Goal: Information Seeking & Learning: Learn about a topic

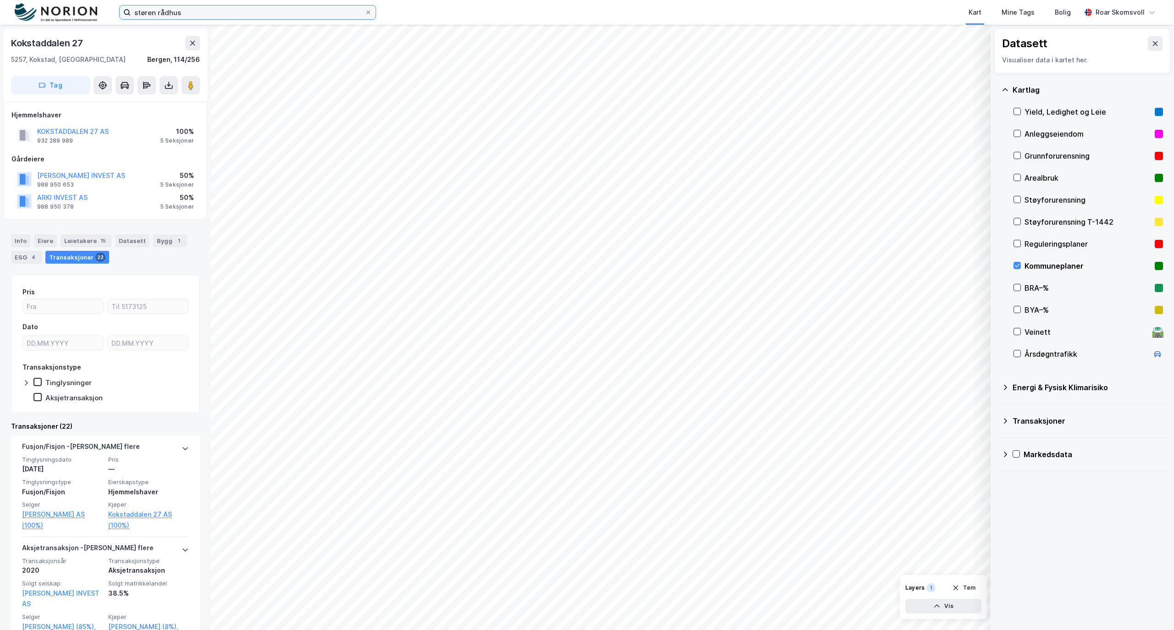
drag, startPoint x: 0, startPoint y: 0, endPoint x: 56, endPoint y: 10, distance: 56.9
click at [57, 13] on div "støren rådhus Kart Mine Tags Bolig [PERSON_NAME]" at bounding box center [587, 12] width 1174 height 25
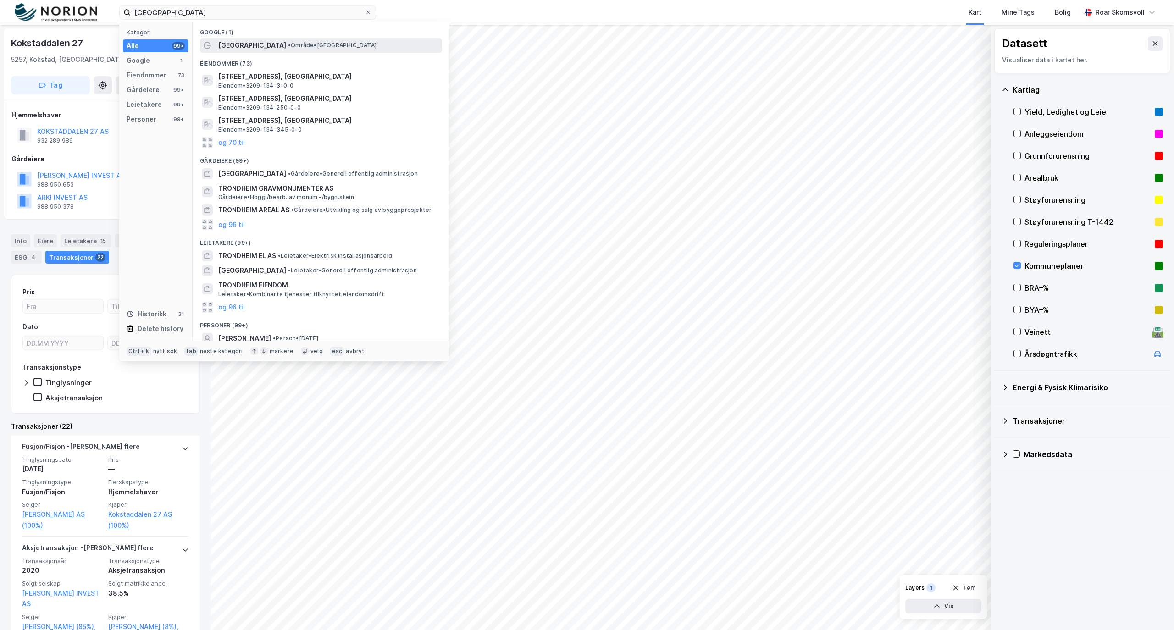
click at [241, 44] on span "[GEOGRAPHIC_DATA]" at bounding box center [252, 45] width 68 height 11
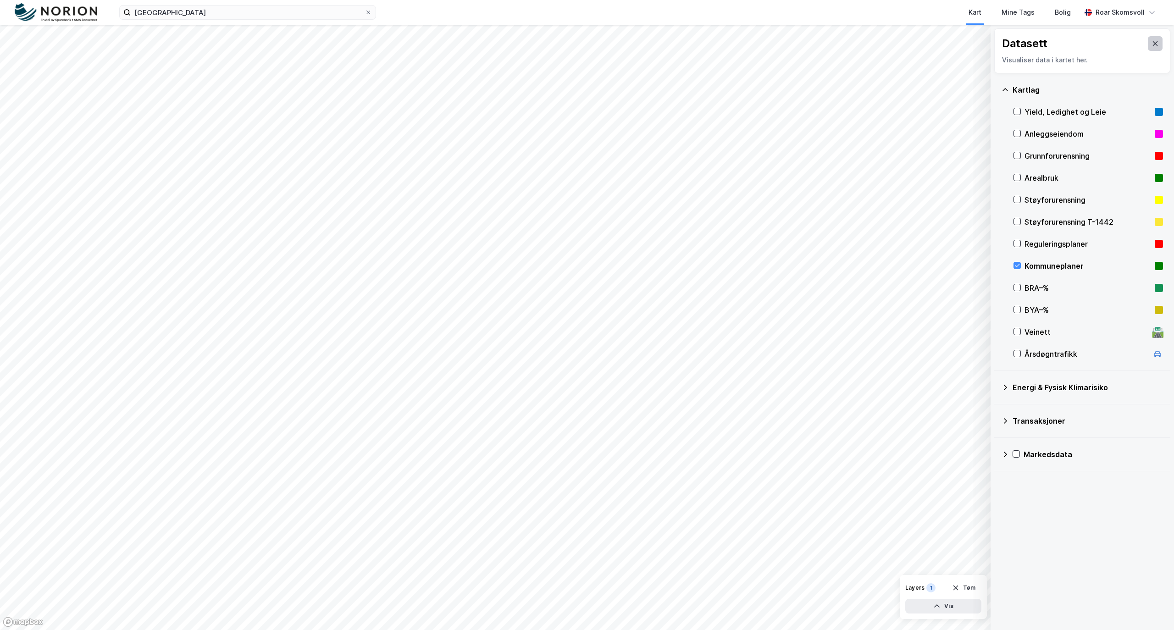
click at [1153, 45] on icon at bounding box center [1155, 43] width 5 height 5
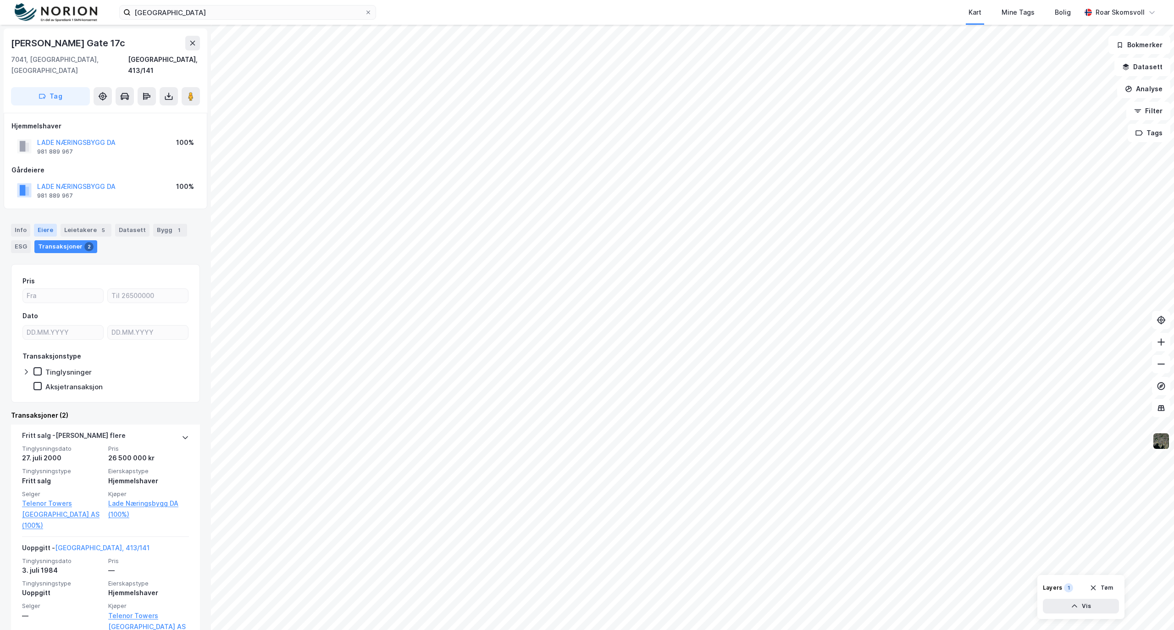
click at [41, 224] on div "Eiere" at bounding box center [45, 230] width 23 height 13
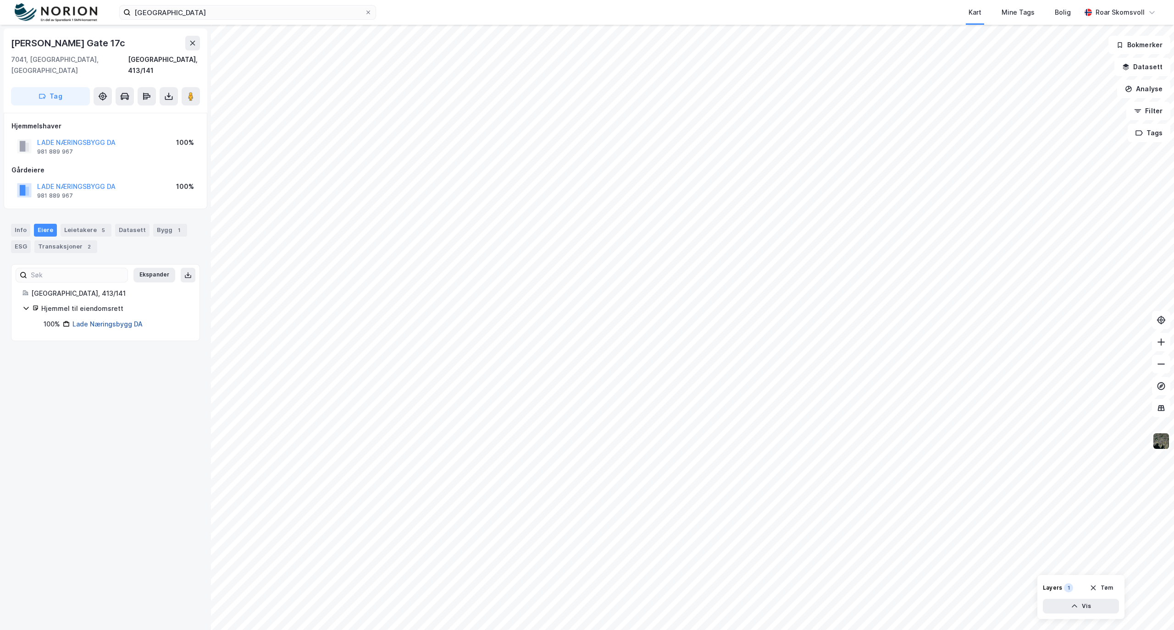
click at [86, 320] on link "Lade Næringsbygg DA" at bounding box center [107, 324] width 70 height 8
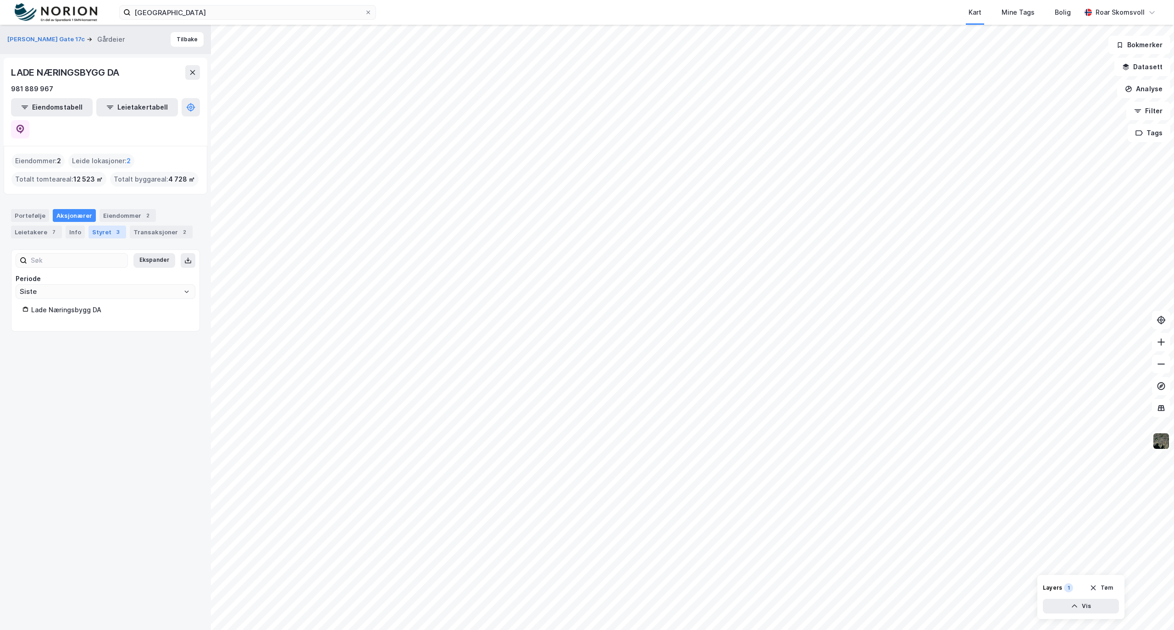
click at [96, 226] on div "Styret 3" at bounding box center [108, 232] width 38 height 13
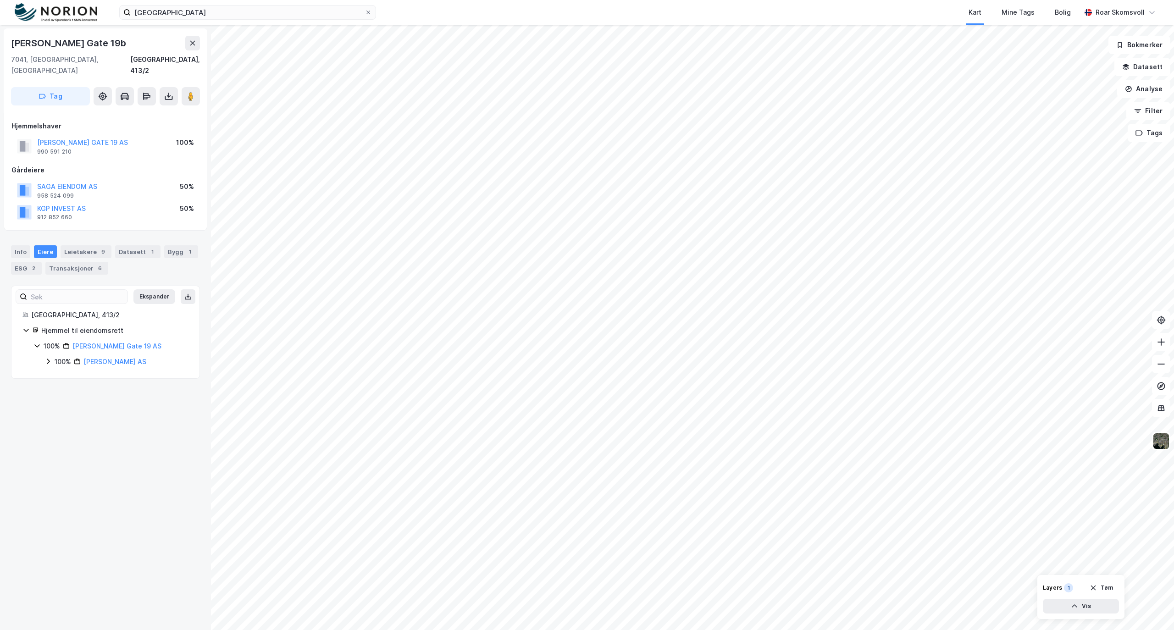
click at [52, 356] on div "100% Viktoria AS" at bounding box center [116, 361] width 144 height 11
click at [59, 374] on icon at bounding box center [59, 377] width 3 height 6
click at [59, 405] on icon at bounding box center [59, 408] width 3 height 6
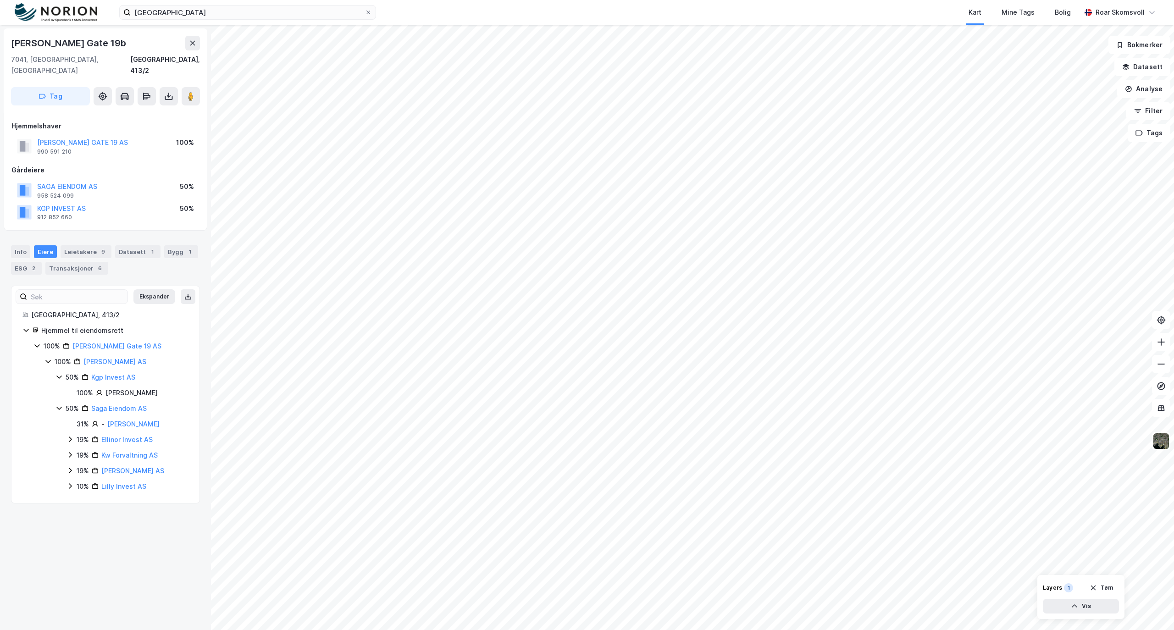
click at [38, 342] on icon at bounding box center [36, 345] width 7 height 7
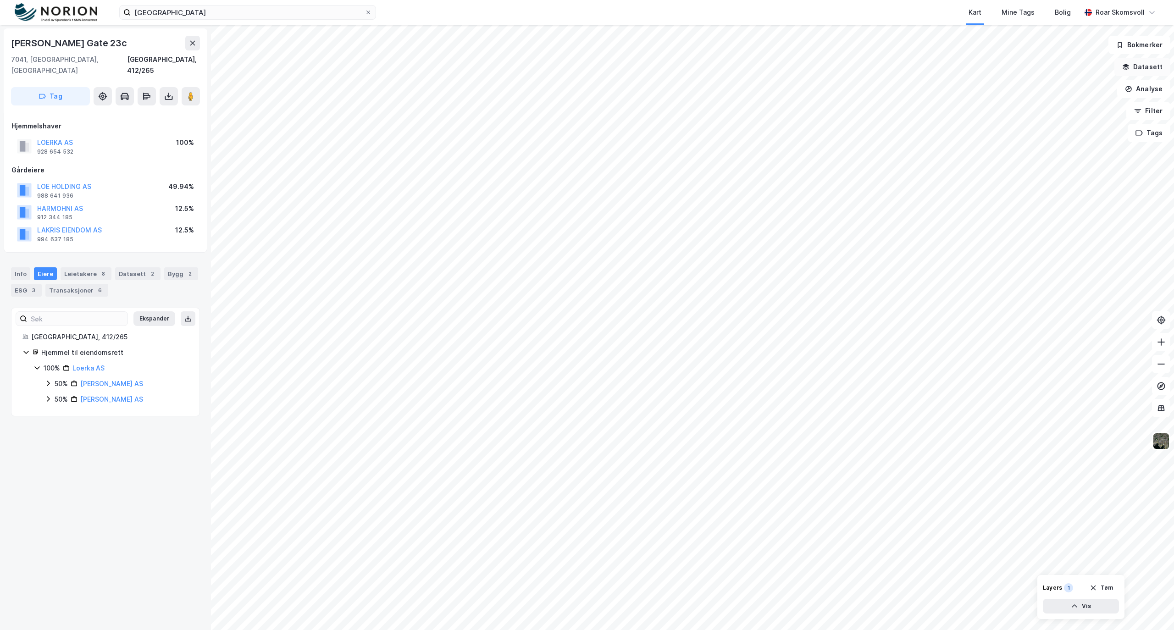
click at [1149, 70] on button "Datasett" at bounding box center [1143, 67] width 56 height 18
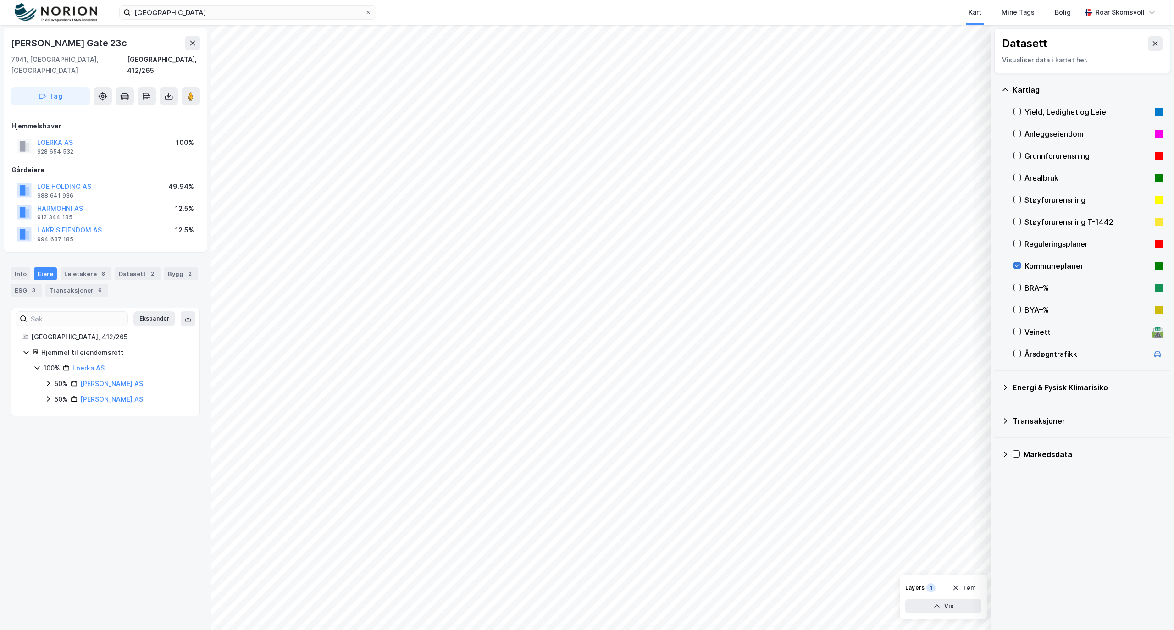
click at [1015, 269] on icon at bounding box center [1017, 265] width 6 height 6
click at [1016, 246] on icon at bounding box center [1017, 243] width 6 height 6
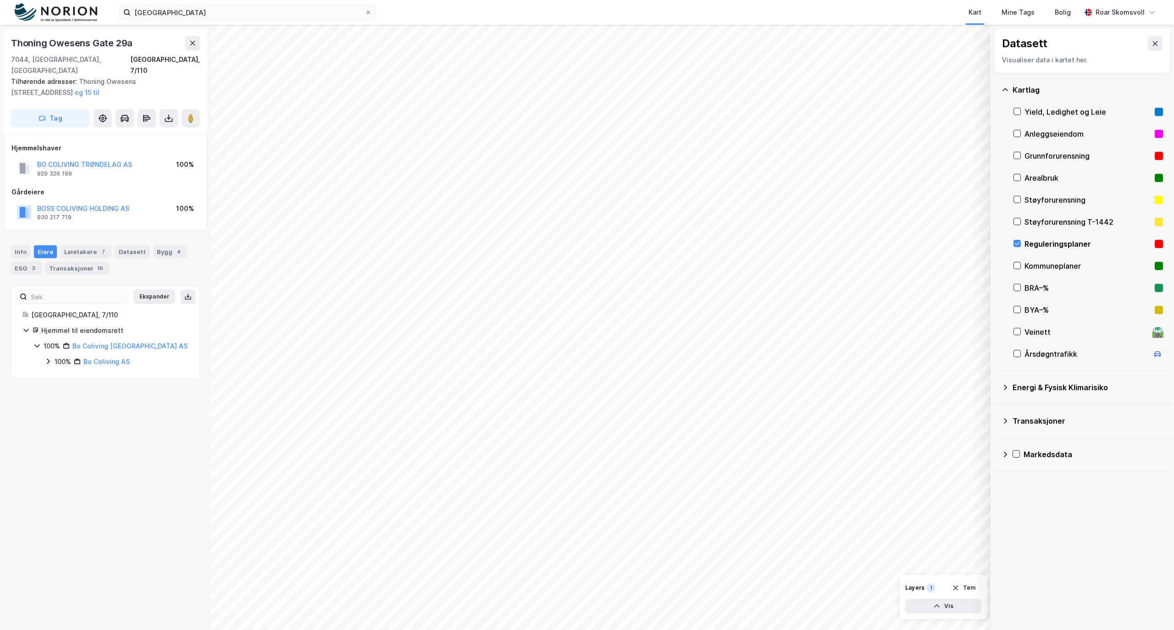
click at [48, 359] on icon at bounding box center [48, 362] width 3 height 6
click at [58, 373] on icon at bounding box center [59, 376] width 7 height 7
click at [58, 376] on icon at bounding box center [58, 377] width 5 height 3
click at [49, 358] on icon at bounding box center [47, 361] width 7 height 7
click at [1017, 244] on icon at bounding box center [1017, 243] width 6 height 6
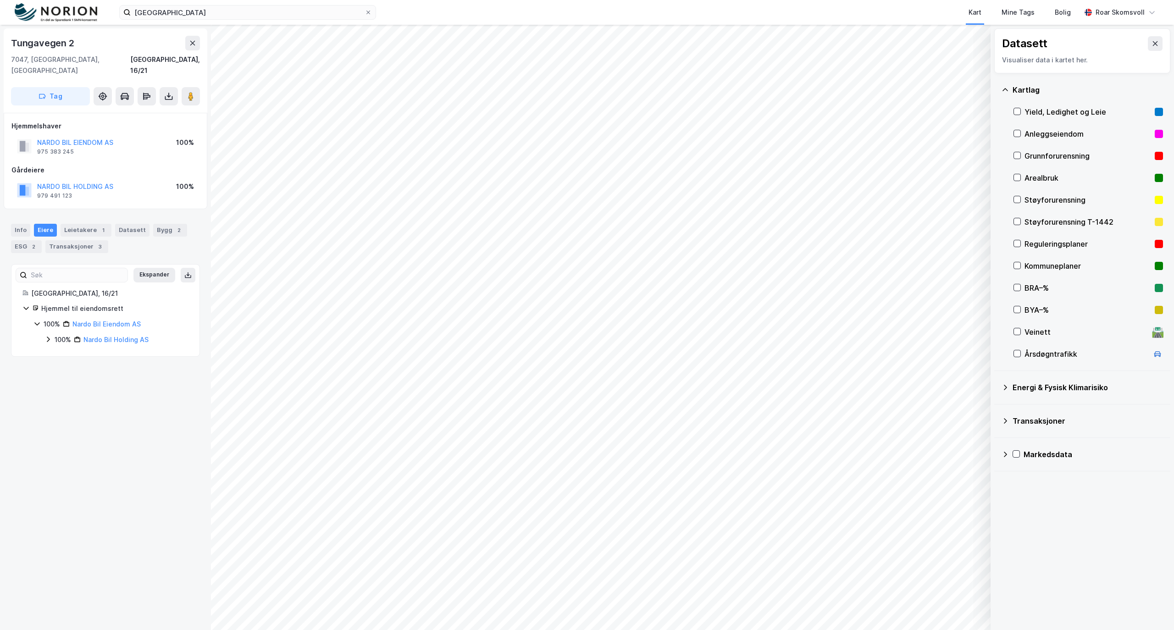
click at [48, 337] on icon at bounding box center [48, 340] width 3 height 6
click at [49, 383] on icon at bounding box center [48, 386] width 3 height 6
click at [49, 383] on icon at bounding box center [47, 386] width 7 height 7
click at [37, 320] on icon at bounding box center [36, 323] width 7 height 7
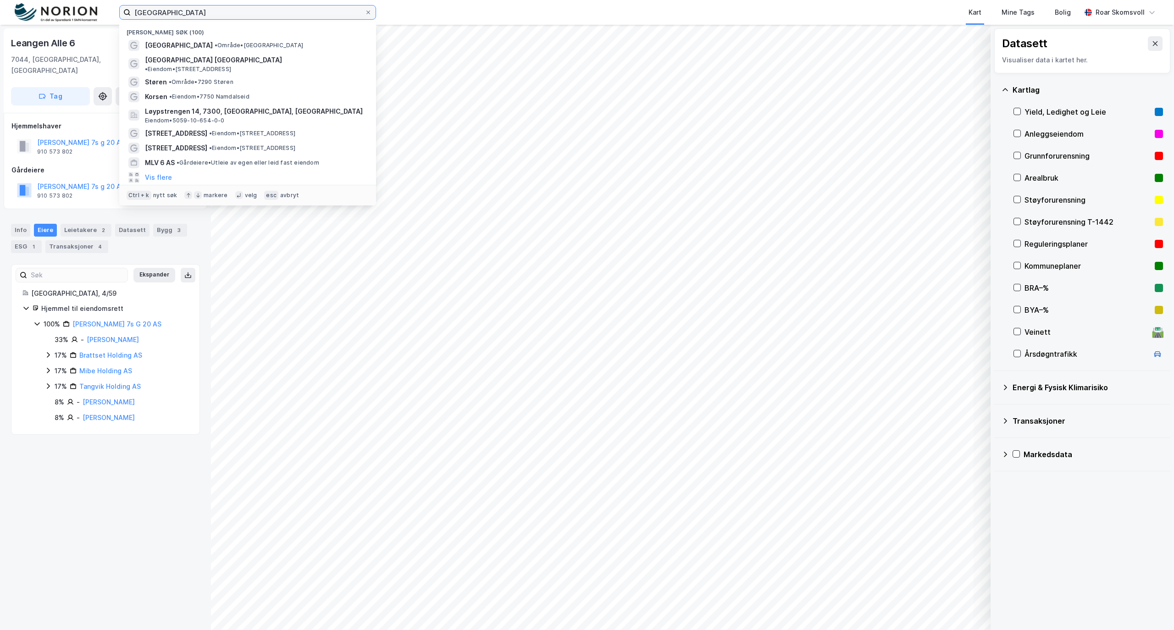
drag, startPoint x: 162, startPoint y: 8, endPoint x: 66, endPoint y: 3, distance: 96.5
click at [76, 6] on div "trondheim Nylige søk (100) [GEOGRAPHIC_DATA] • Område • [GEOGRAPHIC_DATA] [GEOG…" at bounding box center [587, 12] width 1174 height 25
type input "oppdal"
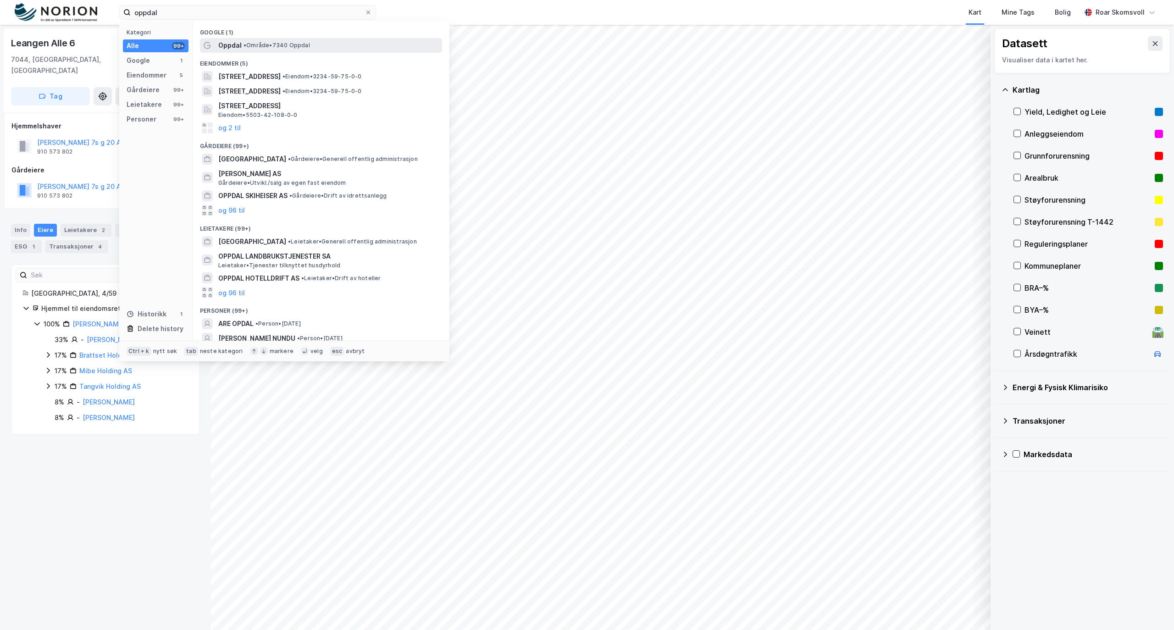
click at [238, 45] on span "Oppdal" at bounding box center [229, 45] width 23 height 11
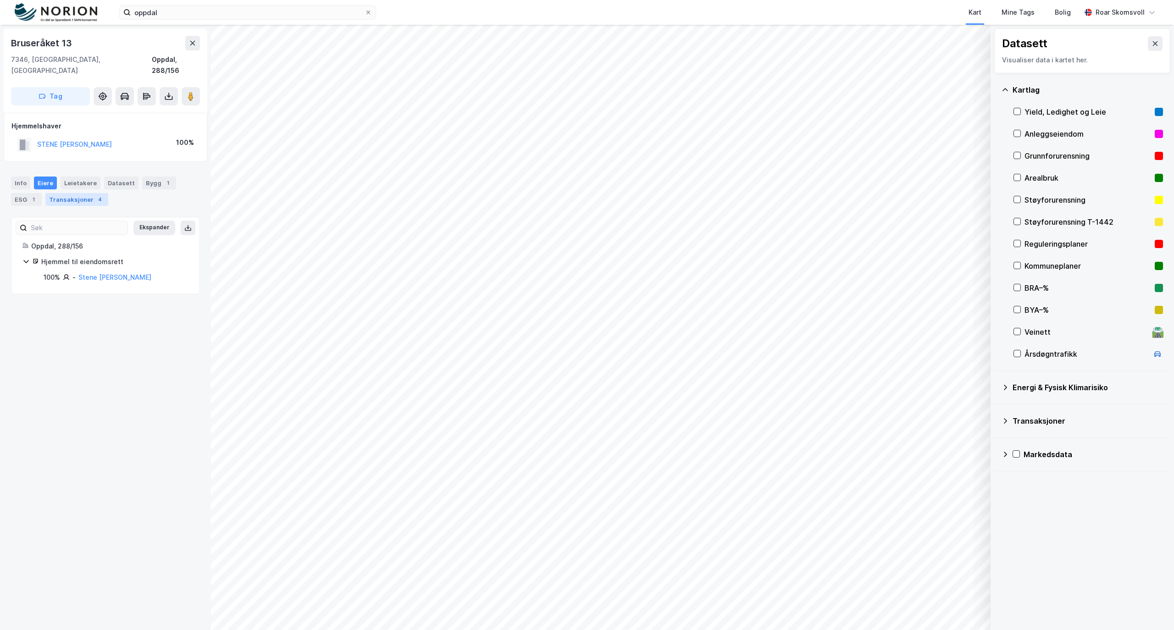
click at [67, 193] on div "Transaksjoner 4" at bounding box center [76, 199] width 63 height 13
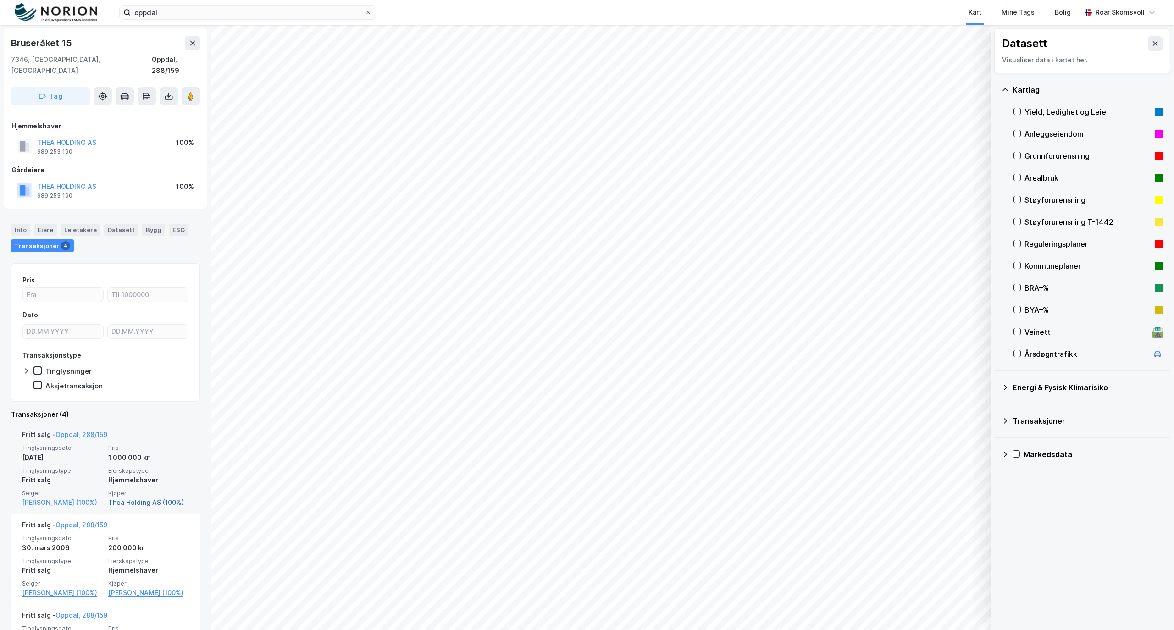
click at [128, 497] on link "Thea Holding AS (100%)" at bounding box center [148, 502] width 81 height 11
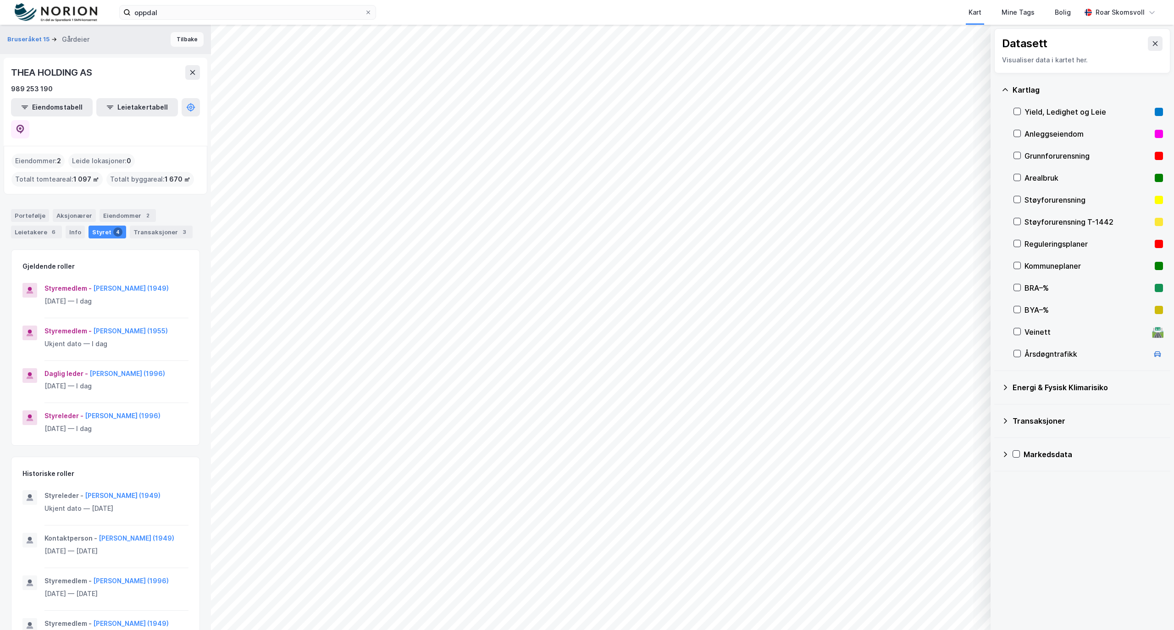
click at [177, 44] on button "Tilbake" at bounding box center [187, 39] width 33 height 15
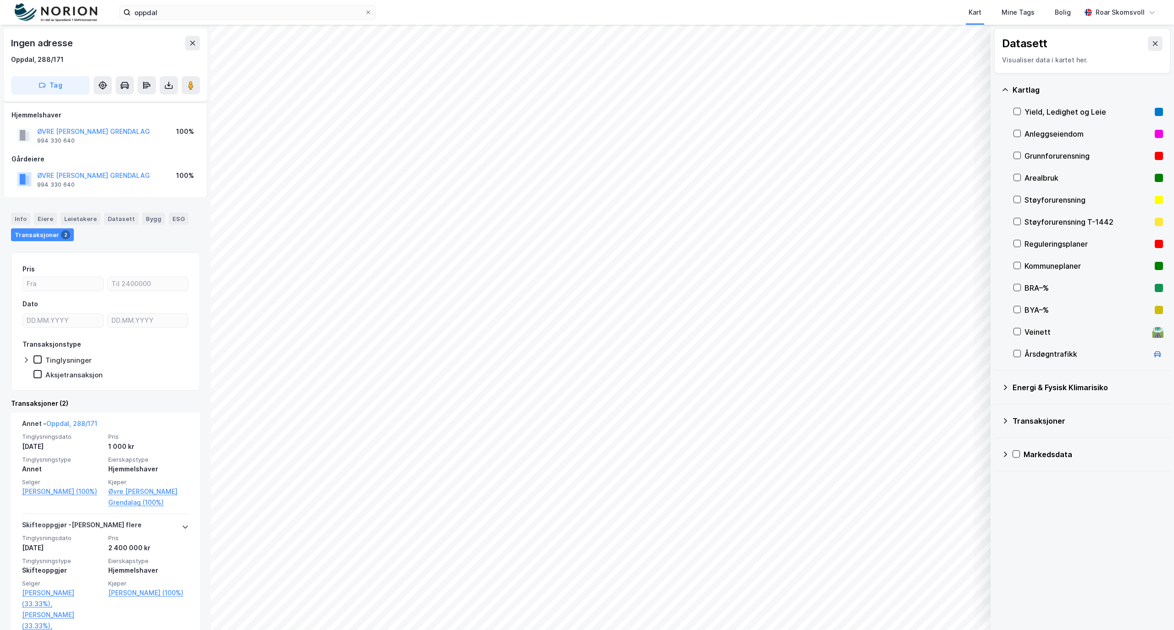
scroll to position [17, 0]
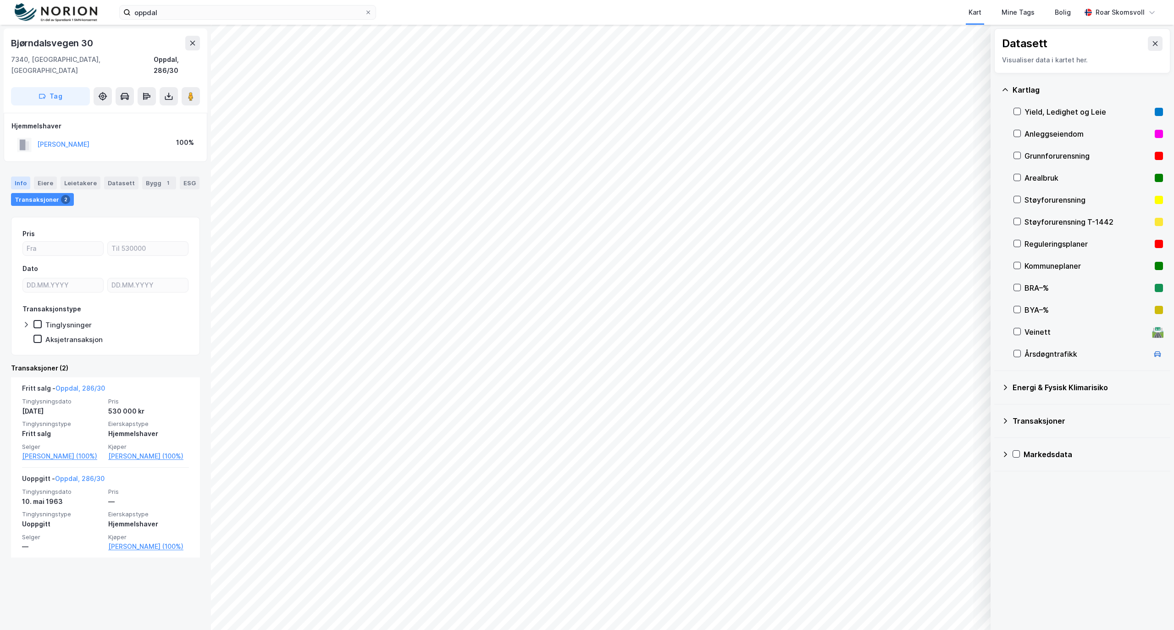
click at [22, 177] on div "Info" at bounding box center [20, 183] width 19 height 13
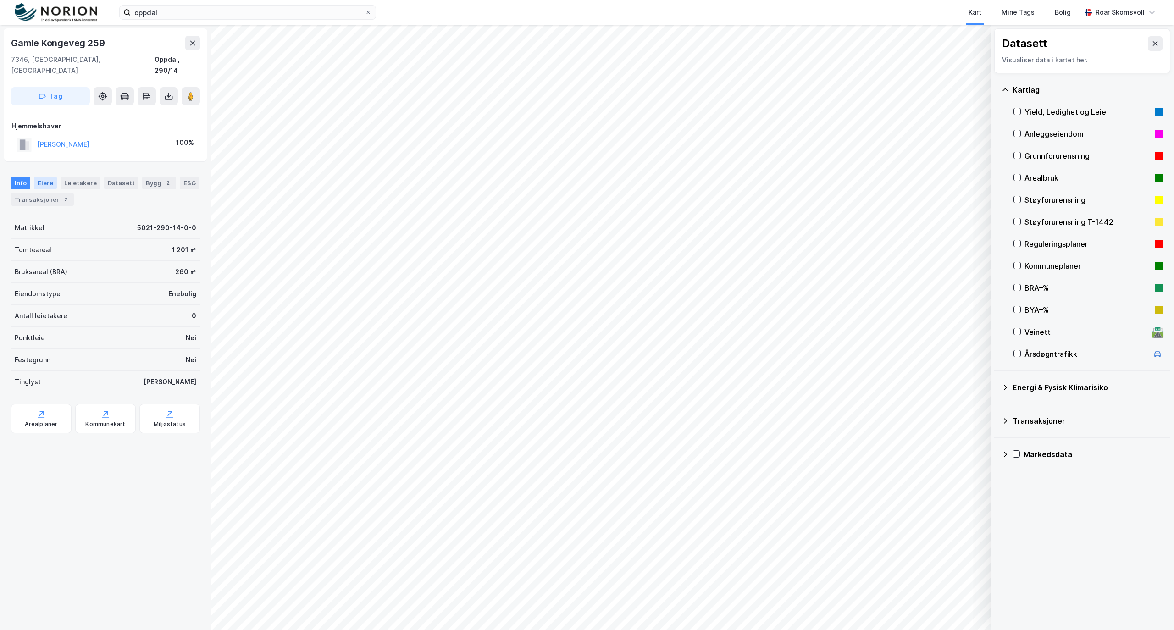
click at [40, 177] on div "Eiere" at bounding box center [45, 183] width 23 height 13
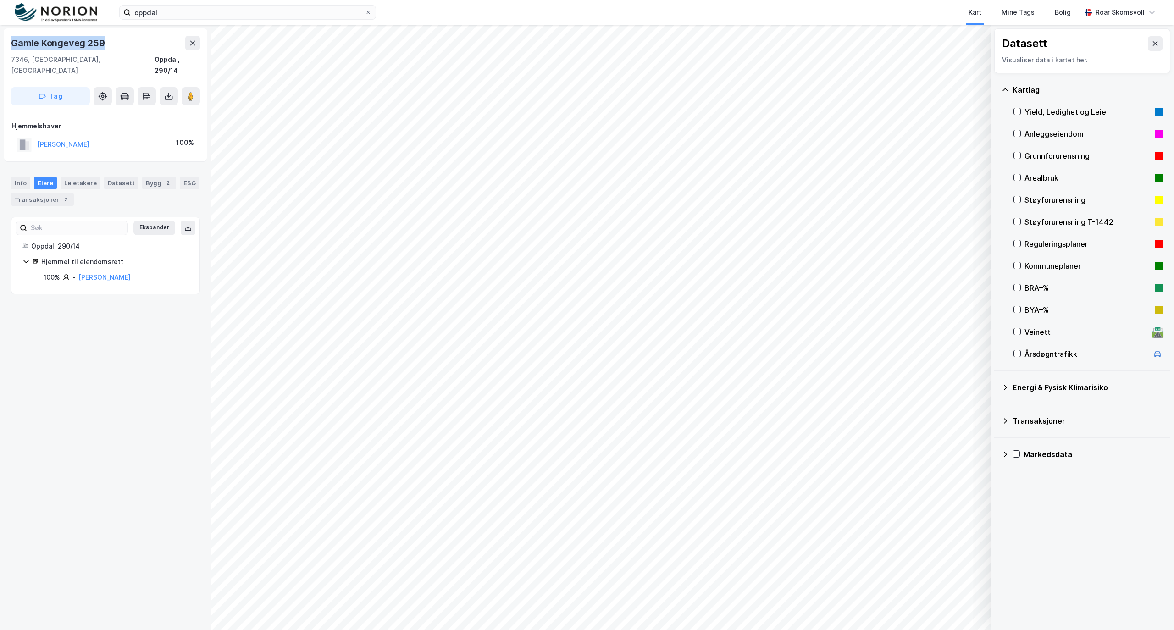
drag, startPoint x: 32, startPoint y: 48, endPoint x: 10, endPoint y: 48, distance: 21.6
click at [10, 48] on div "Gamle Kongeveg 259 7346, Oppdal, [STREET_ADDRESS]" at bounding box center [106, 70] width 204 height 84
